Goal: Navigation & Orientation: Understand site structure

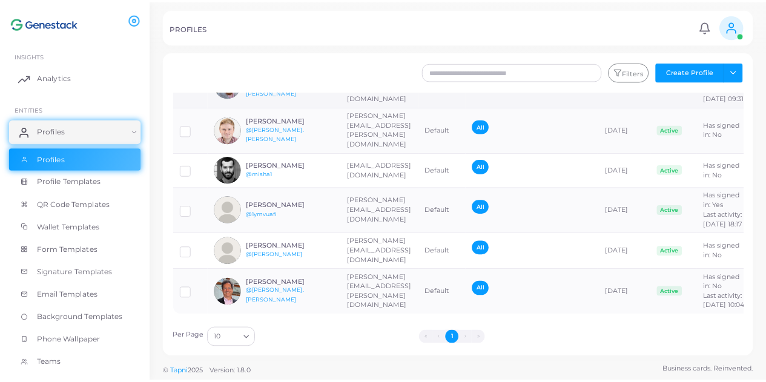
scroll to position [138, 0]
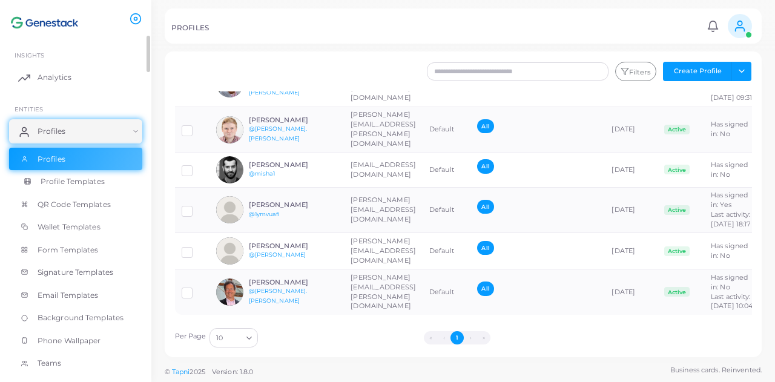
click at [82, 187] on link "Profile Templates" at bounding box center [75, 181] width 133 height 23
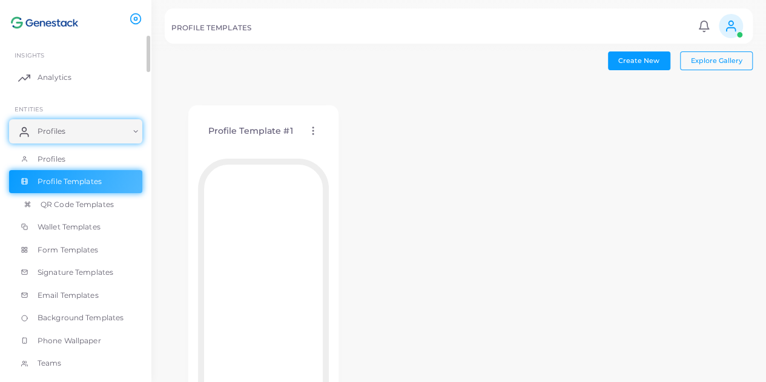
click at [120, 201] on link "QR Code Templates" at bounding box center [75, 204] width 133 height 23
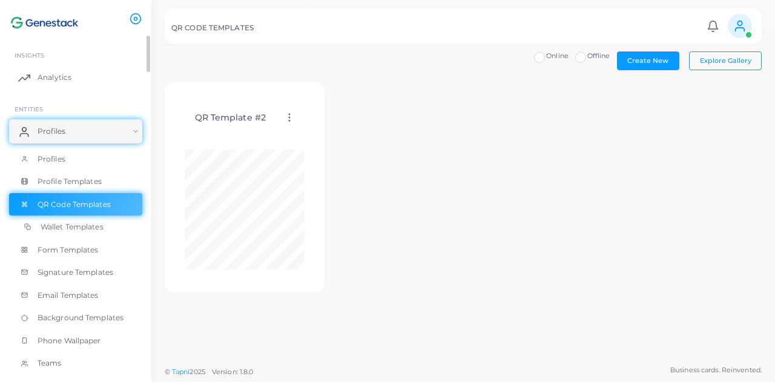
click at [96, 233] on link "Wallet Templates" at bounding box center [75, 227] width 133 height 23
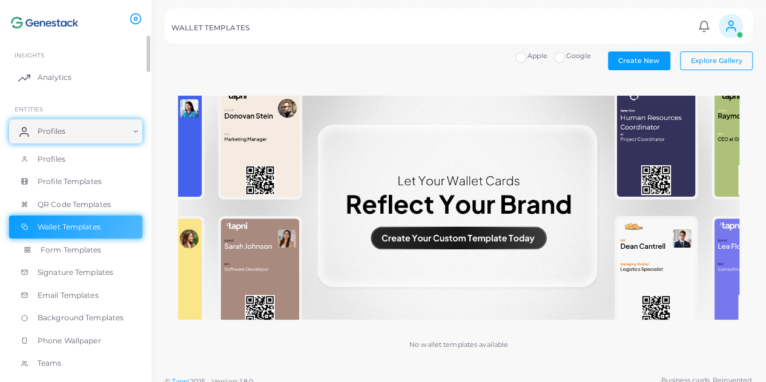
click at [96, 253] on span "Form Templates" at bounding box center [71, 250] width 61 height 11
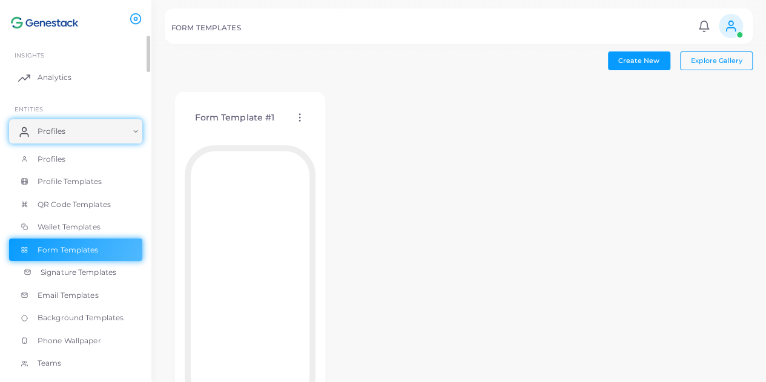
click at [101, 272] on span "Signature Templates" at bounding box center [79, 272] width 76 height 11
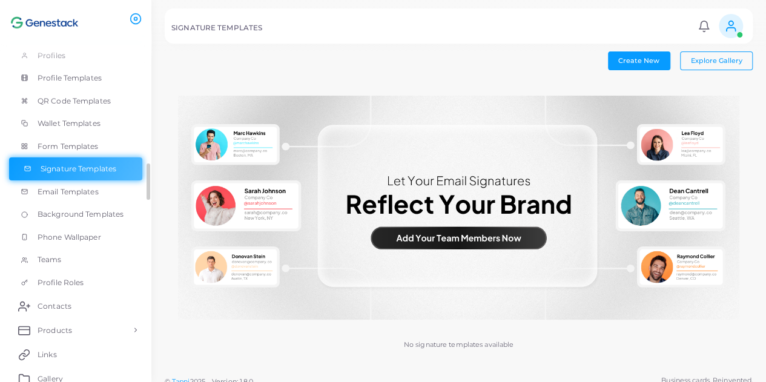
scroll to position [105, 0]
click at [69, 331] on span "Products" at bounding box center [58, 328] width 35 height 11
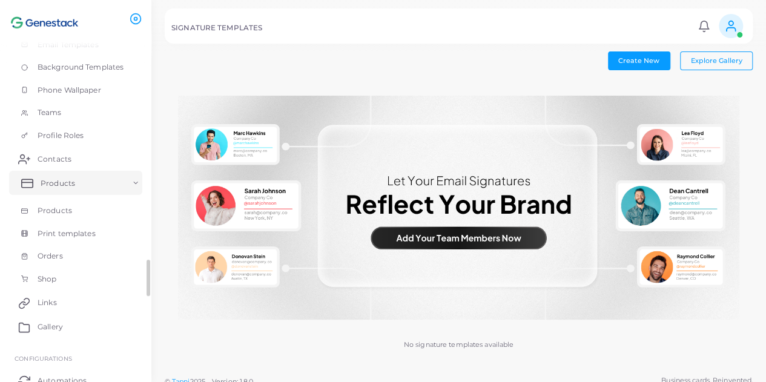
scroll to position [251, 0]
click at [97, 199] on link "Products" at bounding box center [75, 210] width 133 height 23
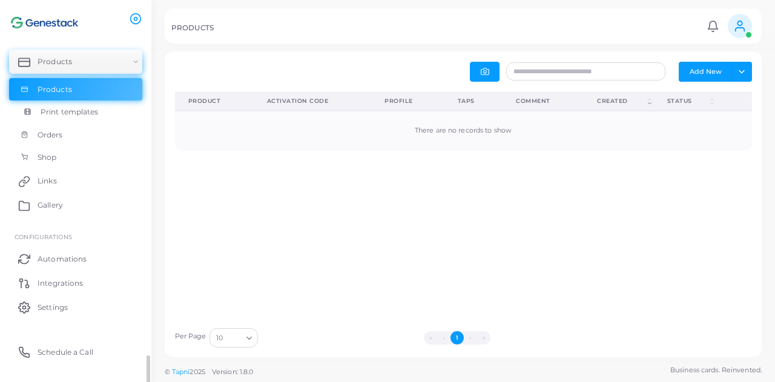
click at [94, 91] on link "Products" at bounding box center [75, 89] width 133 height 23
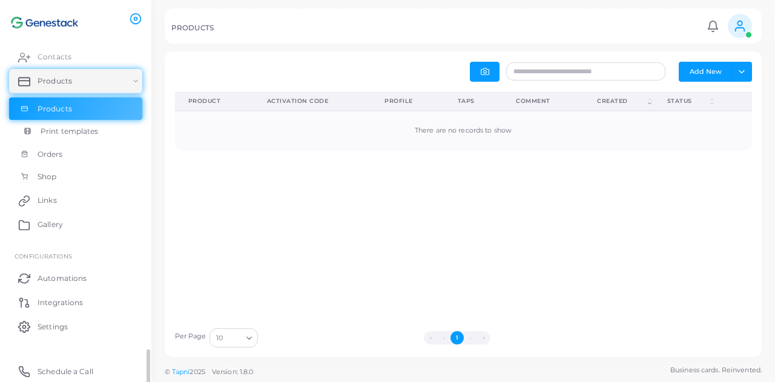
scroll to position [99, 0]
click at [90, 129] on span "Print templates" at bounding box center [70, 131] width 58 height 11
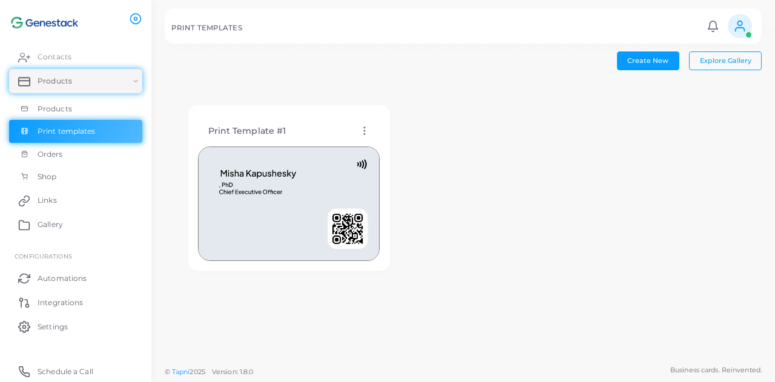
click at [237, 173] on img at bounding box center [289, 204] width 182 height 114
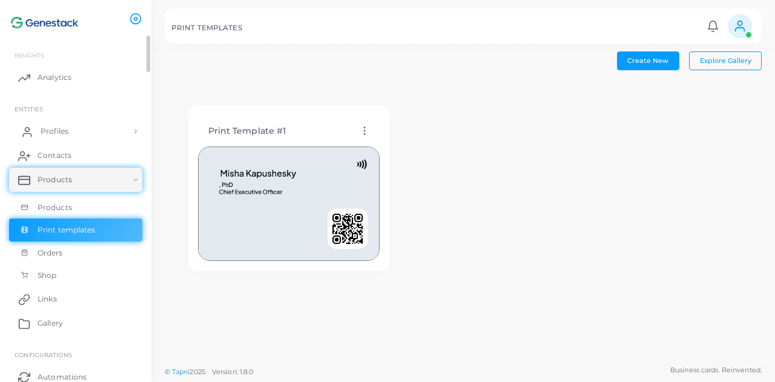
click at [108, 128] on link "Profiles" at bounding box center [75, 131] width 133 height 24
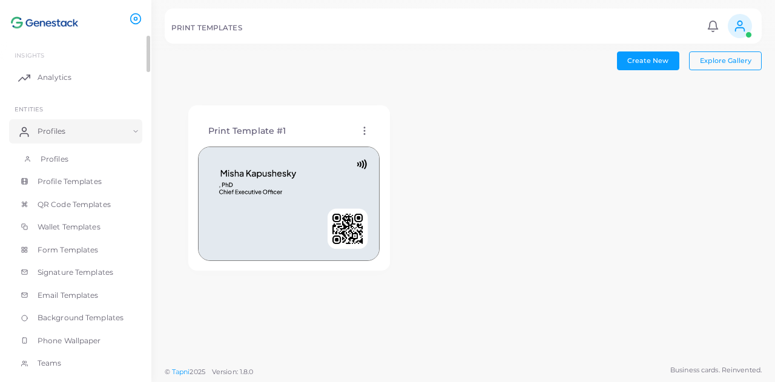
click at [89, 161] on link "Profiles" at bounding box center [75, 159] width 133 height 23
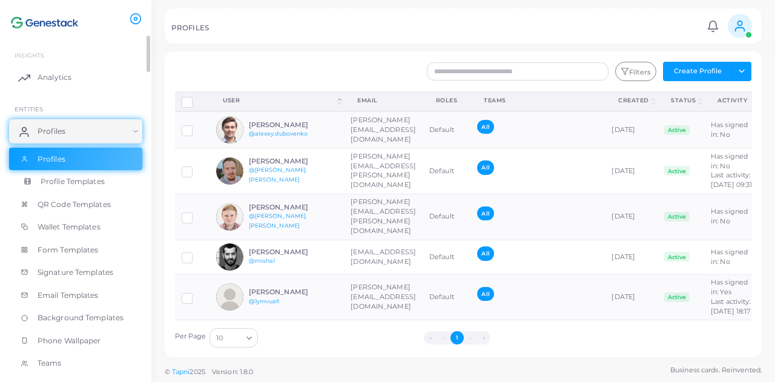
click at [116, 183] on link "Profile Templates" at bounding box center [75, 181] width 133 height 23
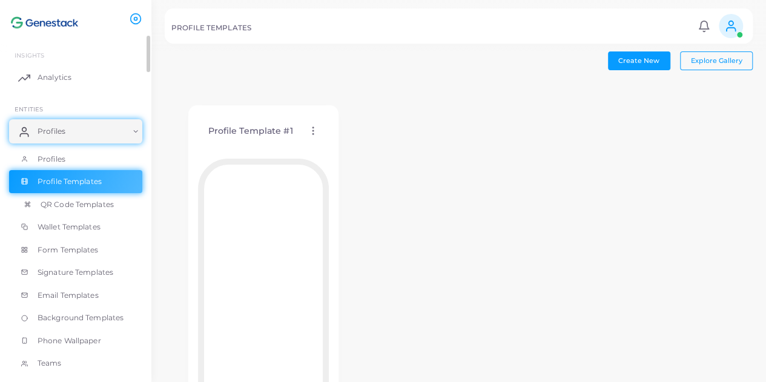
click at [97, 206] on span "QR Code Templates" at bounding box center [77, 204] width 73 height 11
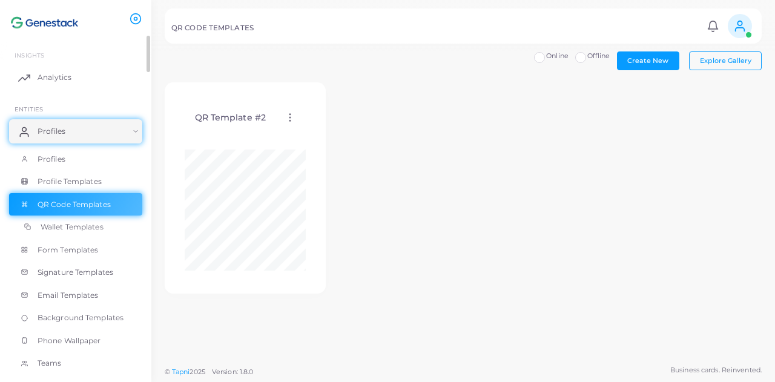
click at [86, 227] on span "Wallet Templates" at bounding box center [72, 227] width 63 height 11
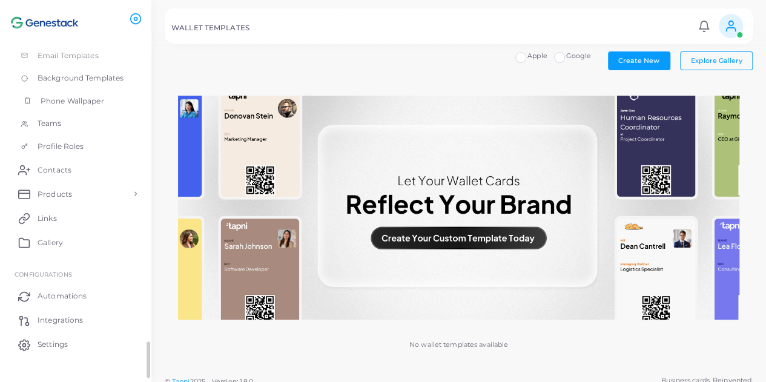
scroll to position [258, 0]
